Goal: Transaction & Acquisition: Subscribe to service/newsletter

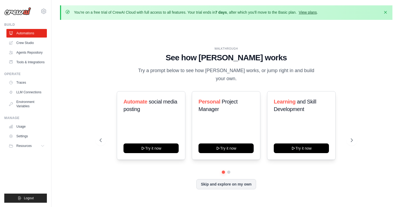
click at [305, 12] on link "View plans" at bounding box center [308, 12] width 18 height 4
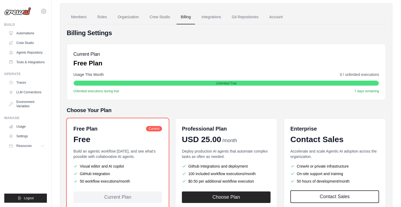
scroll to position [74, 0]
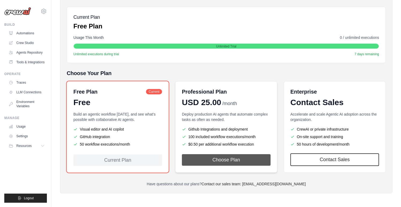
click at [227, 160] on button "Choose Plan" at bounding box center [226, 160] width 89 height 12
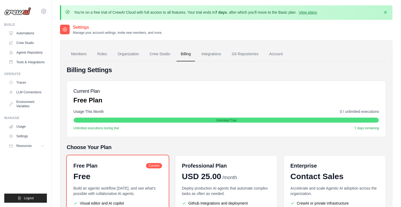
scroll to position [74, 0]
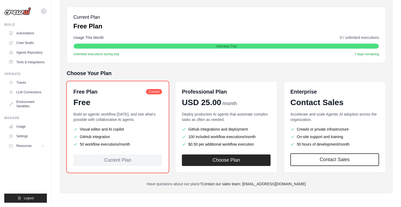
click at [126, 139] on li "GitHub integration" at bounding box center [117, 136] width 89 height 5
click at [94, 53] on span "Unlimited executions during trial" at bounding box center [96, 54] width 46 height 4
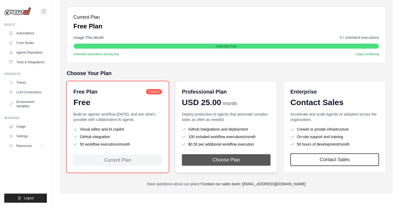
click at [229, 162] on button "Choose Plan" at bounding box center [226, 160] width 89 height 12
